Goal: Obtain resource: Download file/media

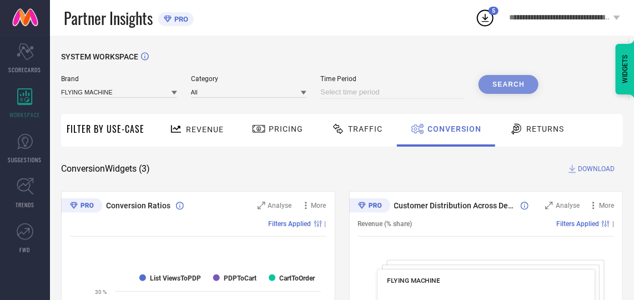
select select "8"
select select "2025"
select select "9"
select select "2025"
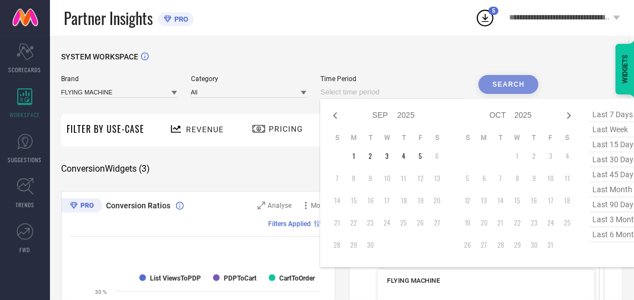
click at [413, 88] on input at bounding box center [392, 92] width 144 height 13
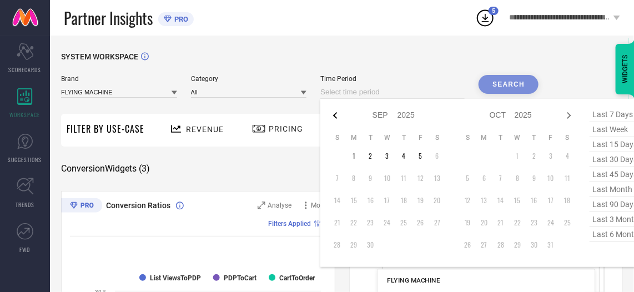
click at [332, 115] on icon at bounding box center [335, 115] width 13 height 13
select select "7"
select select "2025"
select select "8"
select select "2025"
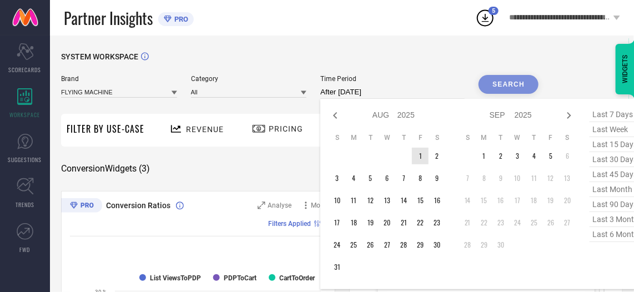
click at [420, 155] on td "1" at bounding box center [420, 156] width 17 height 17
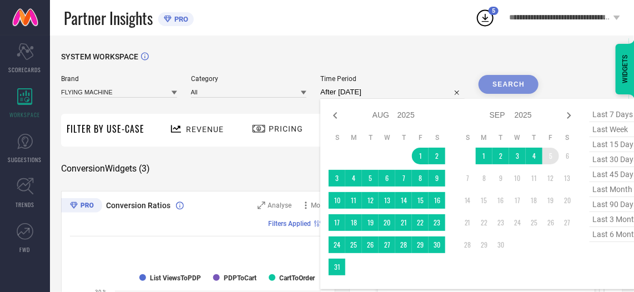
type input "[DATE] to [DATE]"
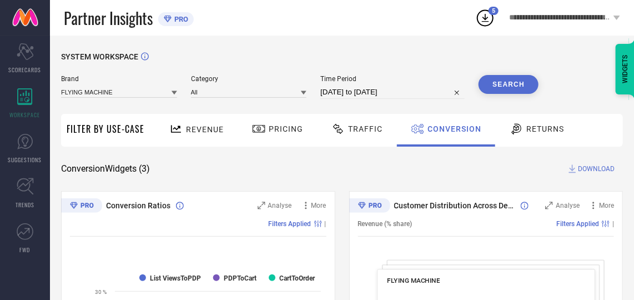
click at [514, 83] on button "Search" at bounding box center [509, 84] width 60 height 19
click at [590, 166] on span "DOWNLOAD" at bounding box center [596, 168] width 37 height 11
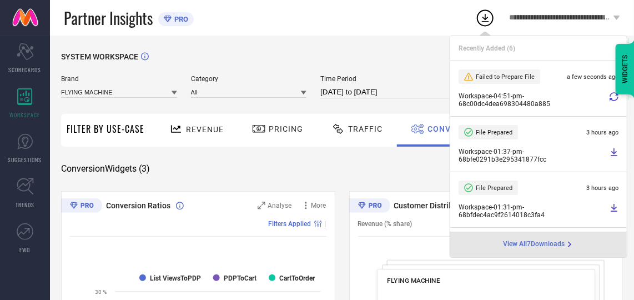
click at [610, 95] on icon at bounding box center [614, 96] width 9 height 9
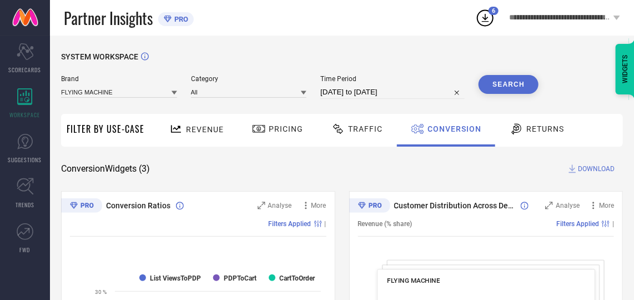
click at [600, 171] on span "DOWNLOAD" at bounding box center [596, 168] width 37 height 11
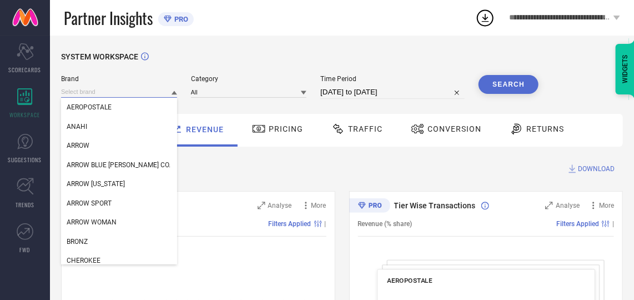
click at [136, 94] on input at bounding box center [119, 92] width 116 height 12
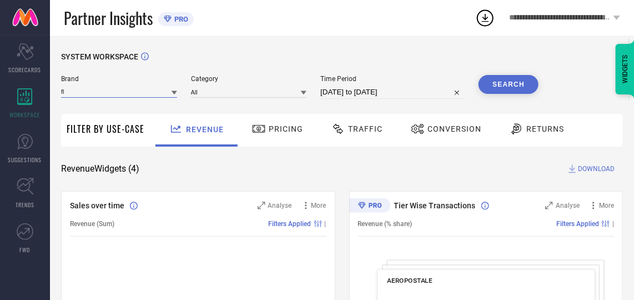
type input "f"
type input "fl"
click at [136, 94] on input "fl" at bounding box center [119, 92] width 116 height 12
click at [109, 110] on span "FLYING MACHINE" at bounding box center [93, 107] width 53 height 8
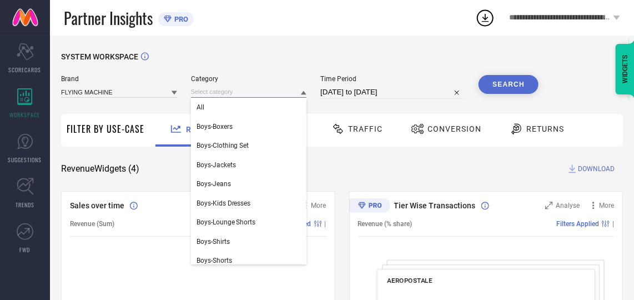
click at [213, 94] on input at bounding box center [249, 92] width 116 height 12
click at [219, 107] on div "All" at bounding box center [249, 107] width 116 height 19
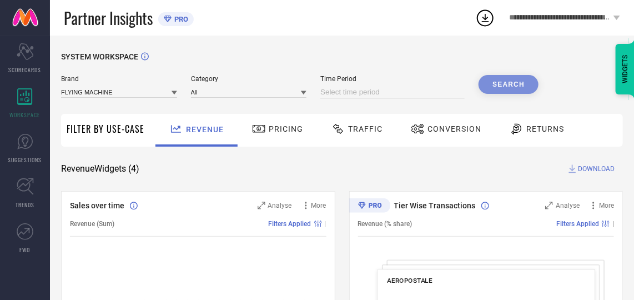
click at [393, 87] on input at bounding box center [392, 92] width 144 height 13
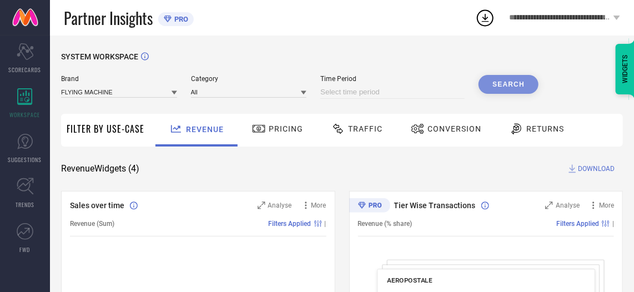
select select "8"
select select "2025"
select select "9"
select select "2025"
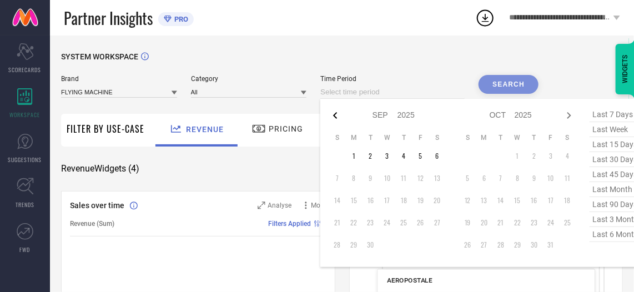
click at [337, 114] on icon at bounding box center [335, 115] width 13 height 13
select select "7"
select select "2025"
select select "8"
select select "2025"
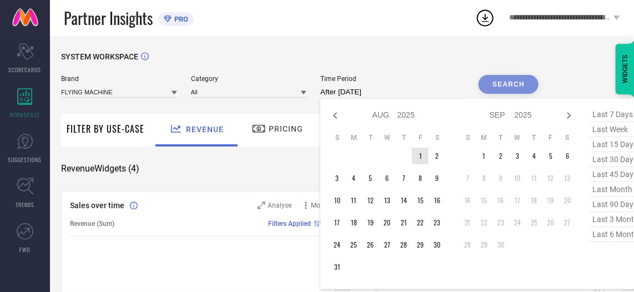
click at [423, 153] on td "1" at bounding box center [420, 156] width 17 height 17
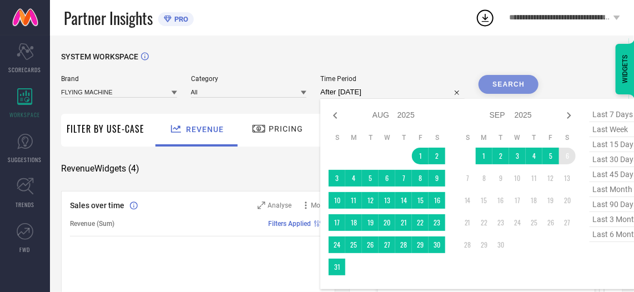
type input "01-08-2025 to 06-09-2025"
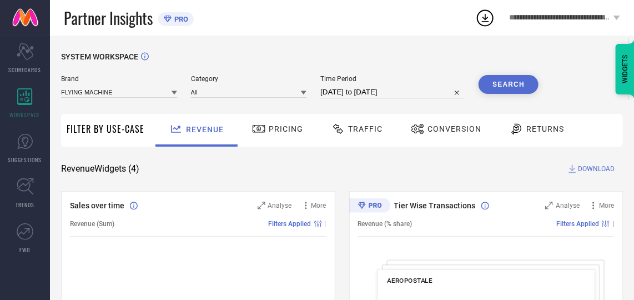
click at [449, 126] on span "Conversion" at bounding box center [455, 128] width 54 height 9
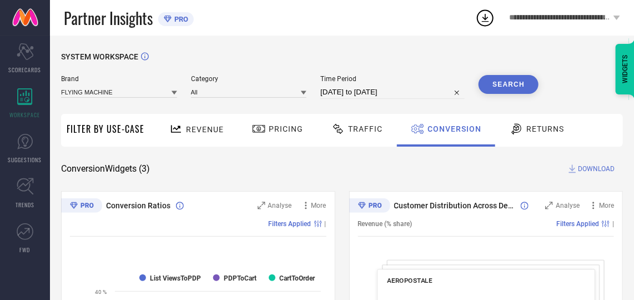
click at [498, 83] on button "Search" at bounding box center [509, 84] width 60 height 19
click at [584, 167] on span "DOWNLOAD" at bounding box center [596, 168] width 37 height 11
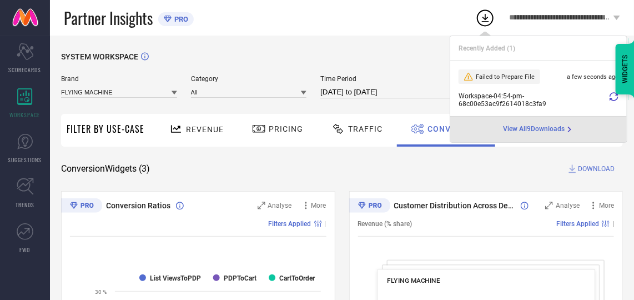
click at [617, 96] on icon at bounding box center [614, 96] width 9 height 9
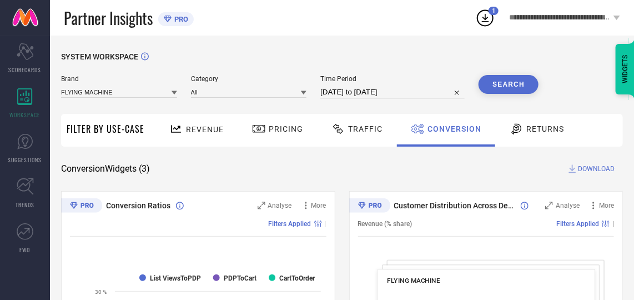
click at [592, 167] on span "DOWNLOAD" at bounding box center [596, 168] width 37 height 11
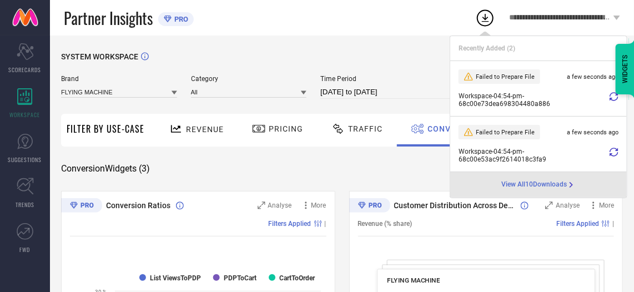
select select "7"
select select "2025"
select select "8"
select select "2025"
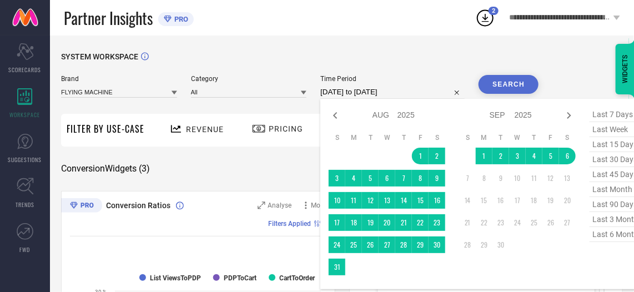
click at [416, 94] on input "01-08-2025 to 06-09-2025" at bounding box center [392, 92] width 144 height 13
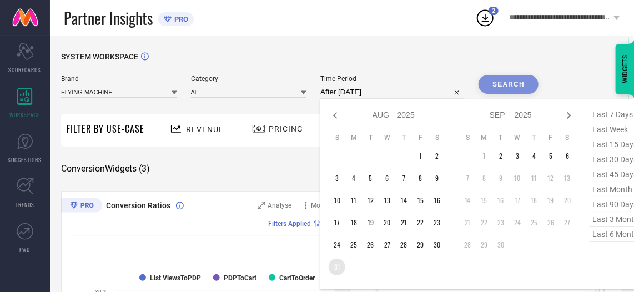
click at [338, 270] on td "31" at bounding box center [337, 267] width 17 height 17
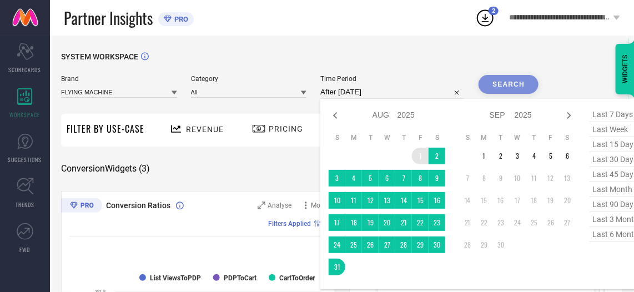
type input "01-08-2025 to 31-08-2025"
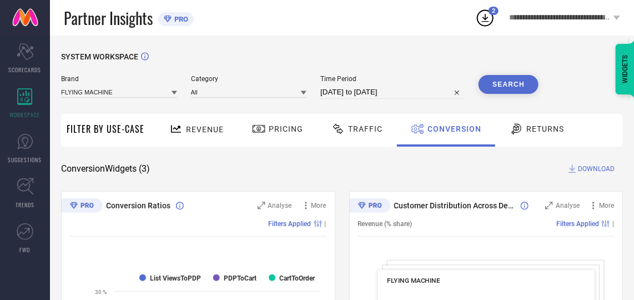
click at [522, 89] on button "Search" at bounding box center [509, 84] width 60 height 19
click at [588, 164] on span "DOWNLOAD" at bounding box center [596, 168] width 37 height 11
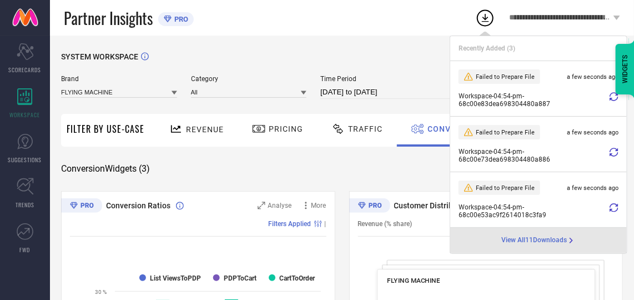
click at [420, 53] on div "SYSTEM WORKSPACE" at bounding box center [342, 63] width 562 height 23
